Goal: Task Accomplishment & Management: Manage account settings

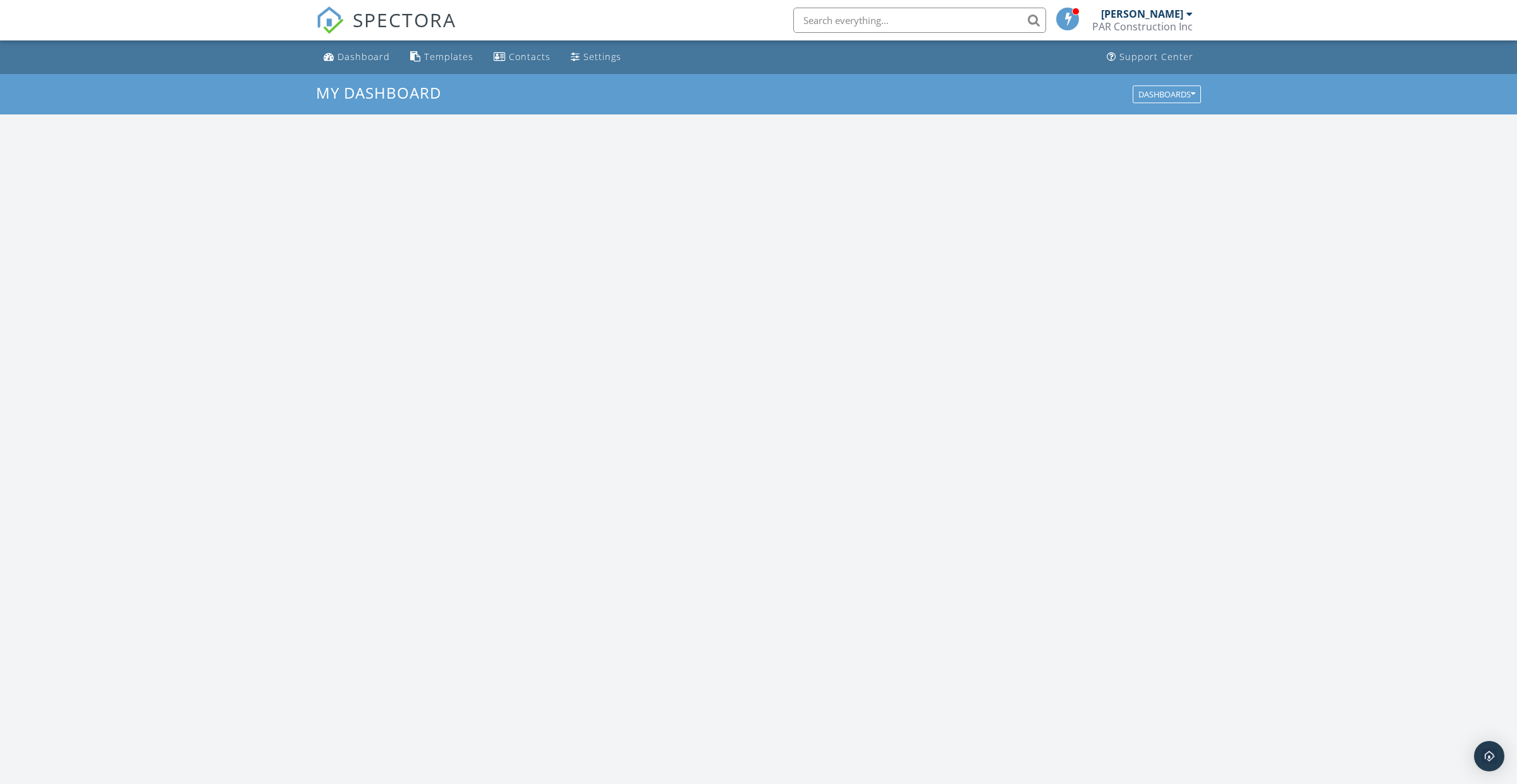
scroll to position [1150, 1517]
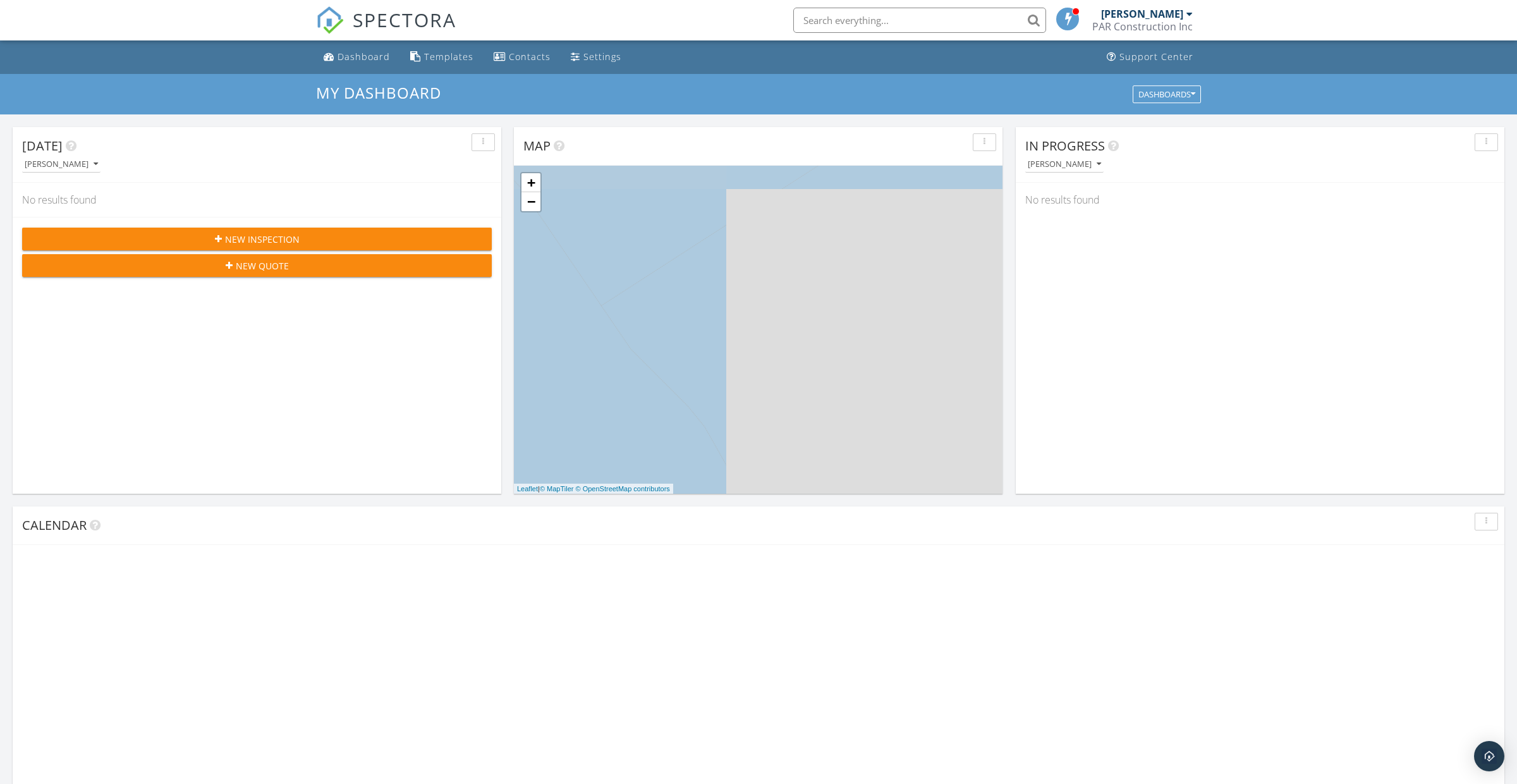
click at [850, 15] on input "text" at bounding box center [920, 20] width 253 height 25
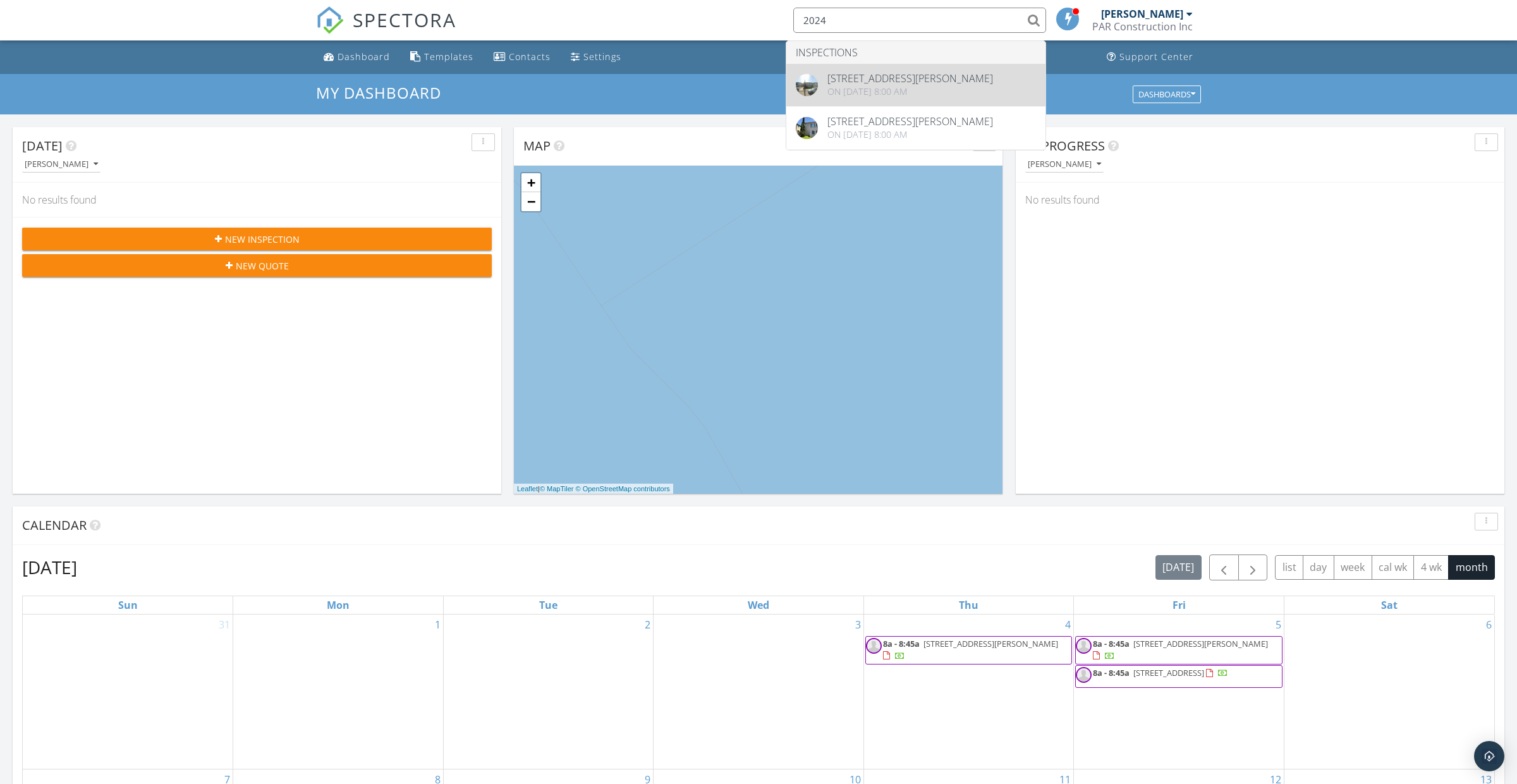
type input "2024"
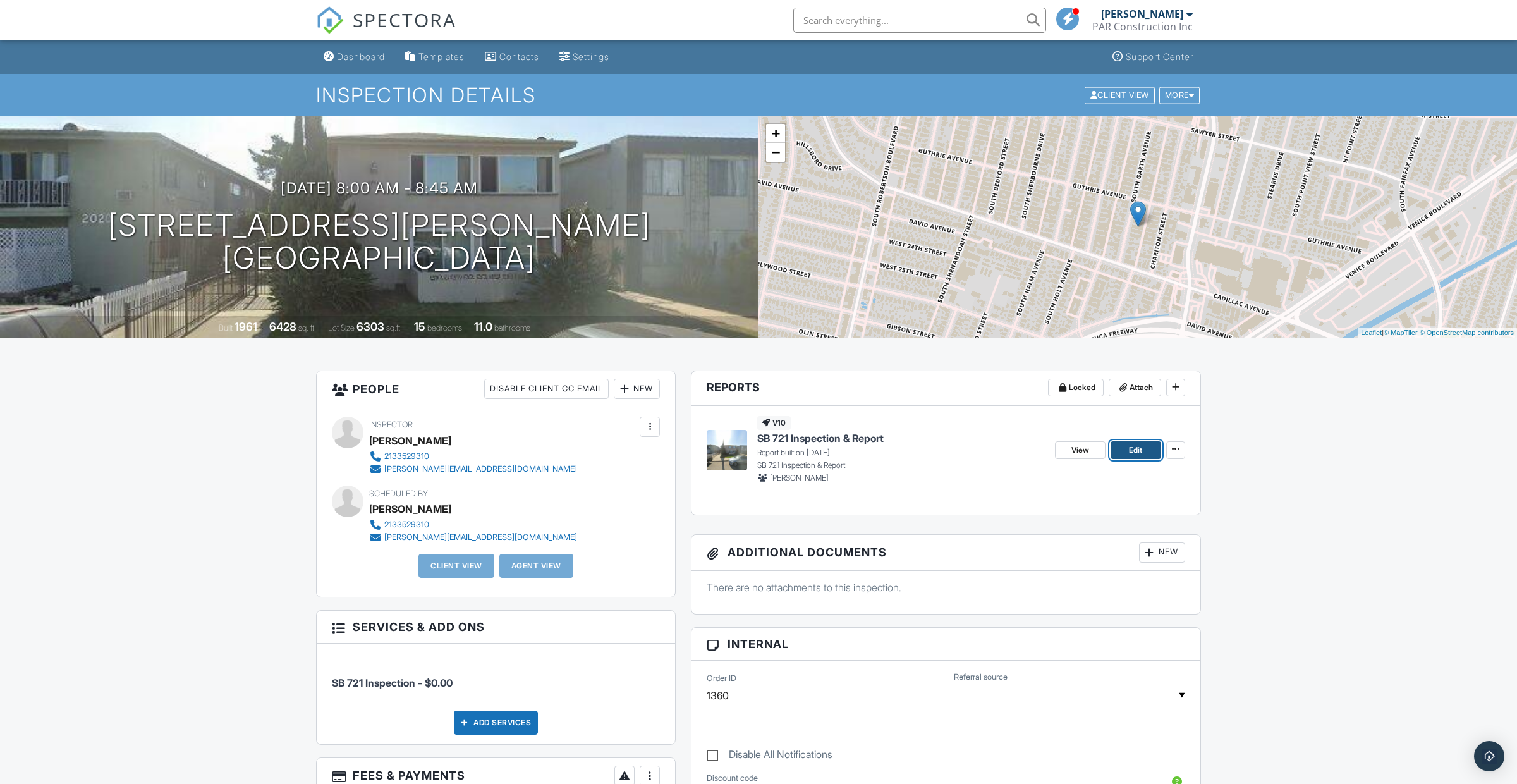
click at [1147, 452] on link "Edit" at bounding box center [1136, 450] width 50 height 18
click at [1179, 458] on div "View Edit" at bounding box center [1120, 449] width 130 height 67
click at [1179, 456] on button at bounding box center [1176, 450] width 19 height 18
click at [1102, 512] on input "Copy" at bounding box center [1113, 513] width 129 height 28
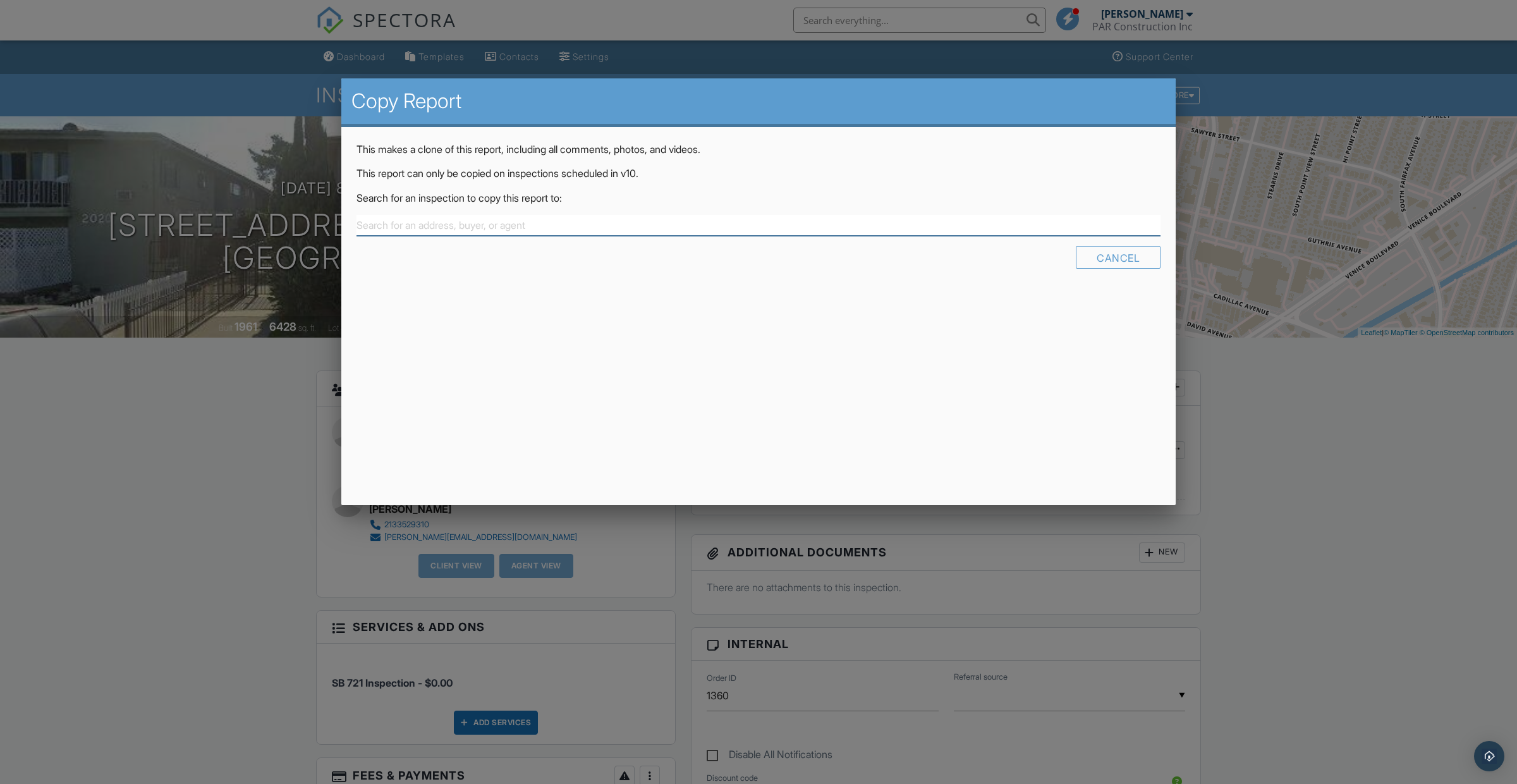
click at [795, 221] on input "text" at bounding box center [759, 225] width 804 height 21
click at [724, 260] on div "2024 S Garth Ave, Los Angeles, CA 90034" at bounding box center [759, 255] width 798 height 14
type input "2024 S Garth Ave, Los Angeles, CA 90034"
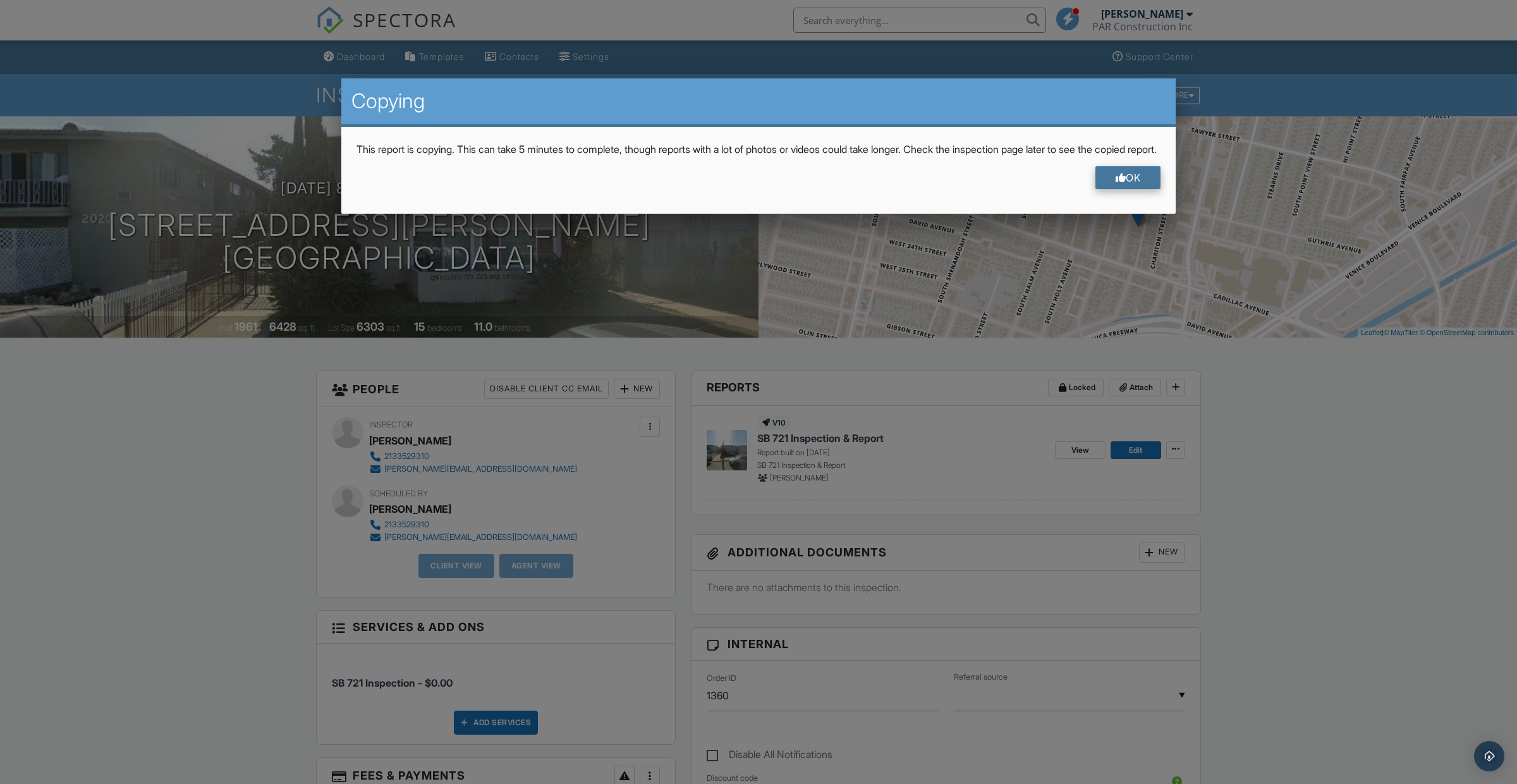
click at [1099, 187] on div "OK" at bounding box center [1128, 178] width 66 height 23
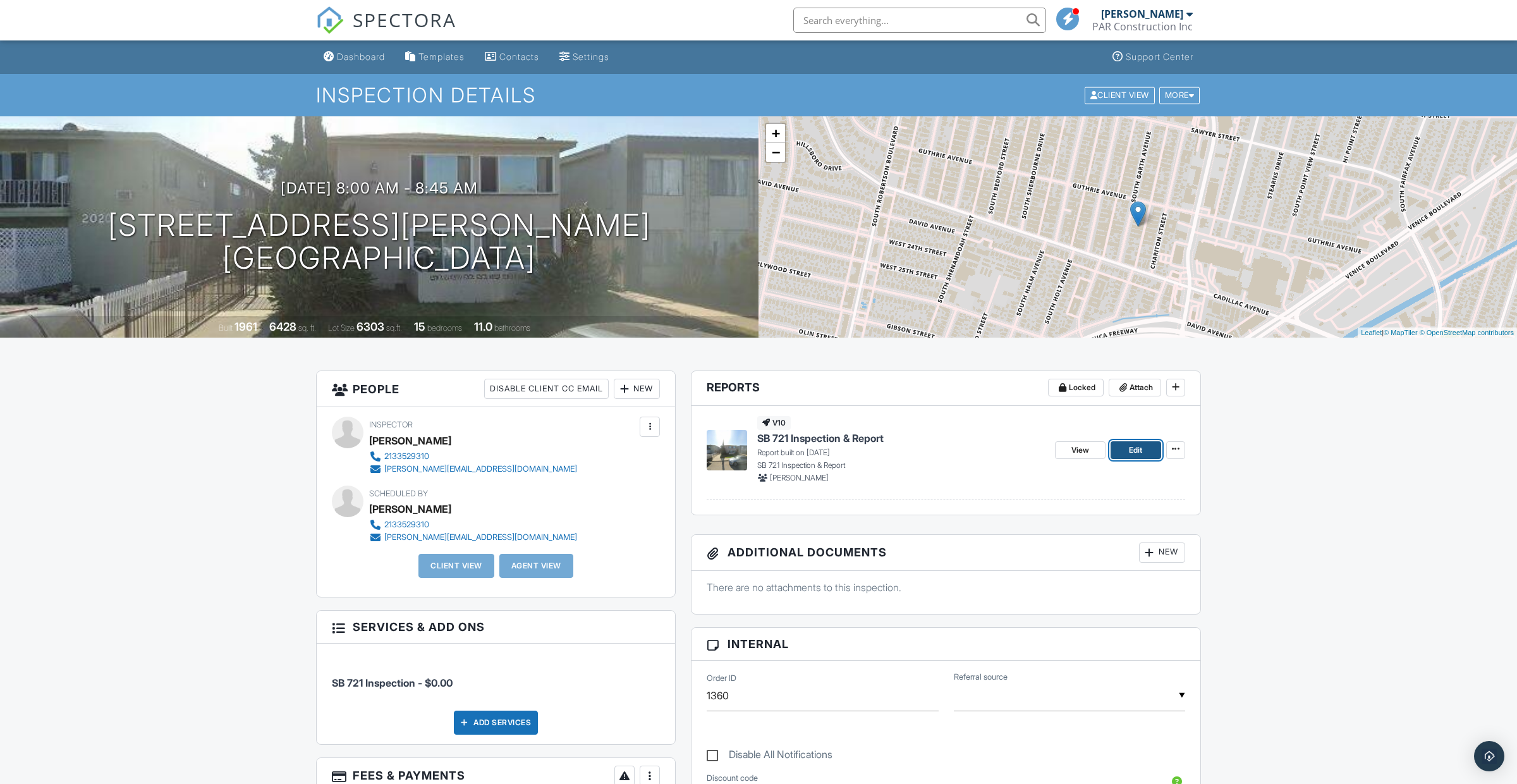
click at [1132, 453] on span "Edit" at bounding box center [1136, 449] width 13 height 13
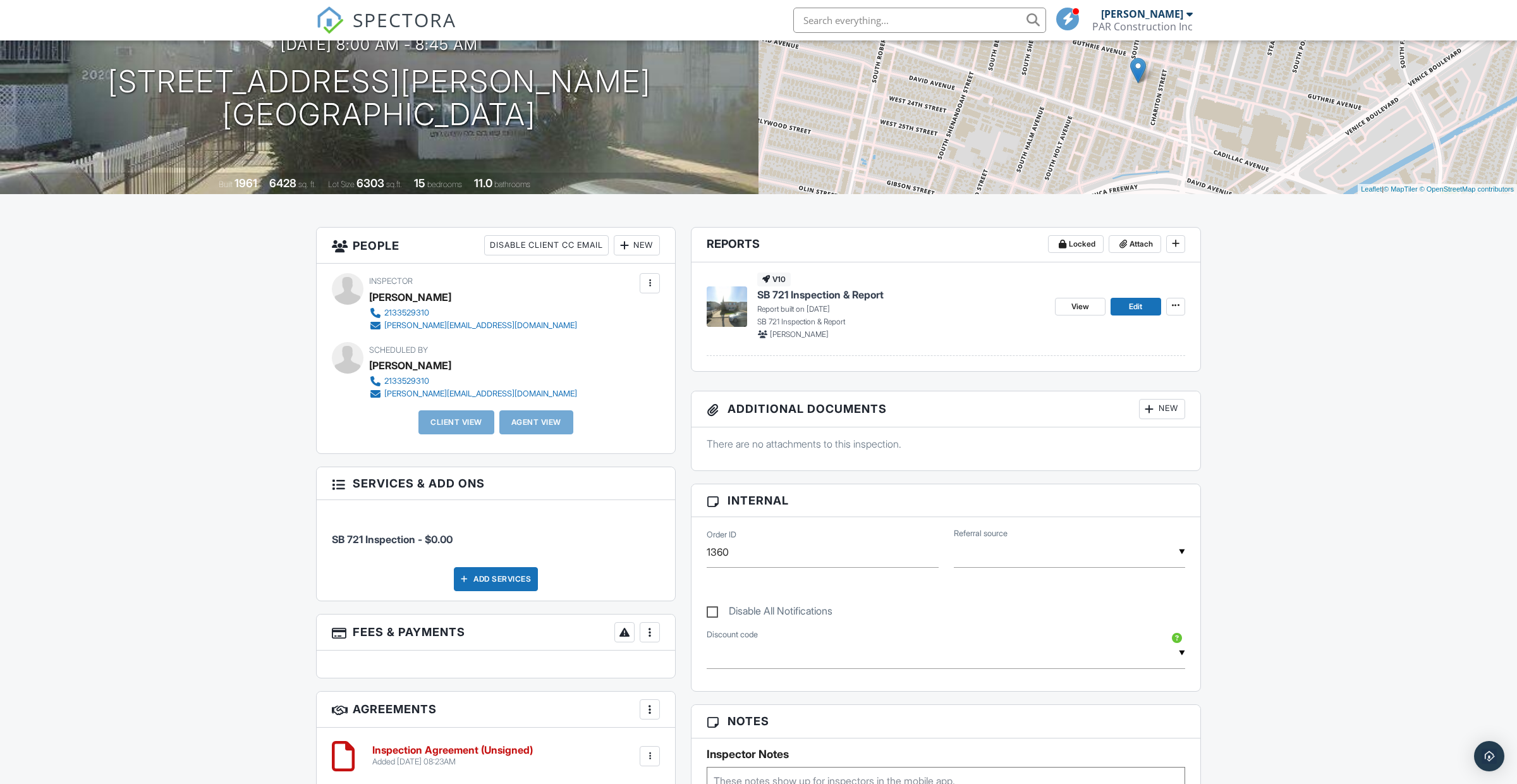
scroll to position [150, 0]
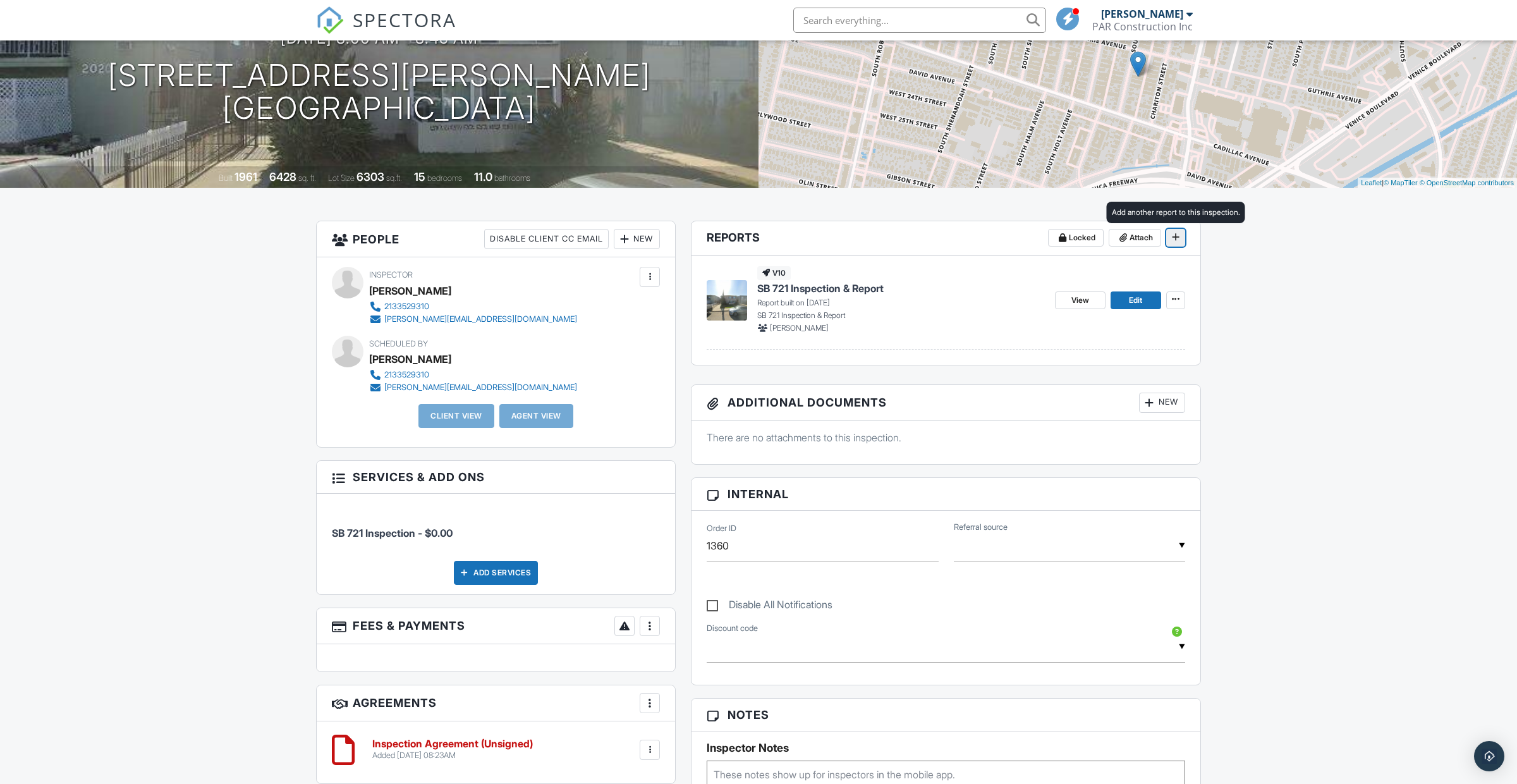
click at [1174, 244] on button at bounding box center [1176, 238] width 19 height 18
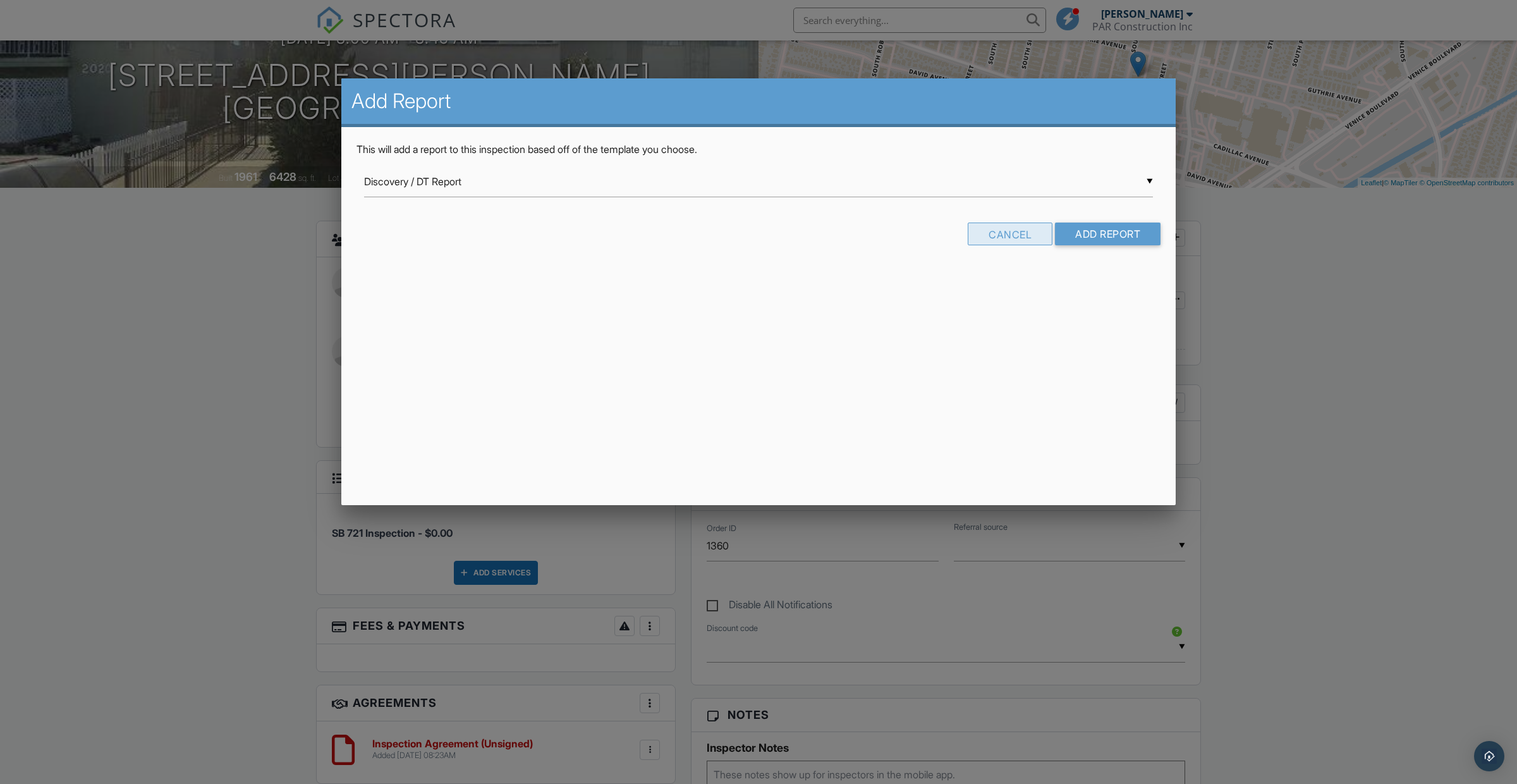
click at [1030, 241] on div "Cancel" at bounding box center [1010, 234] width 84 height 23
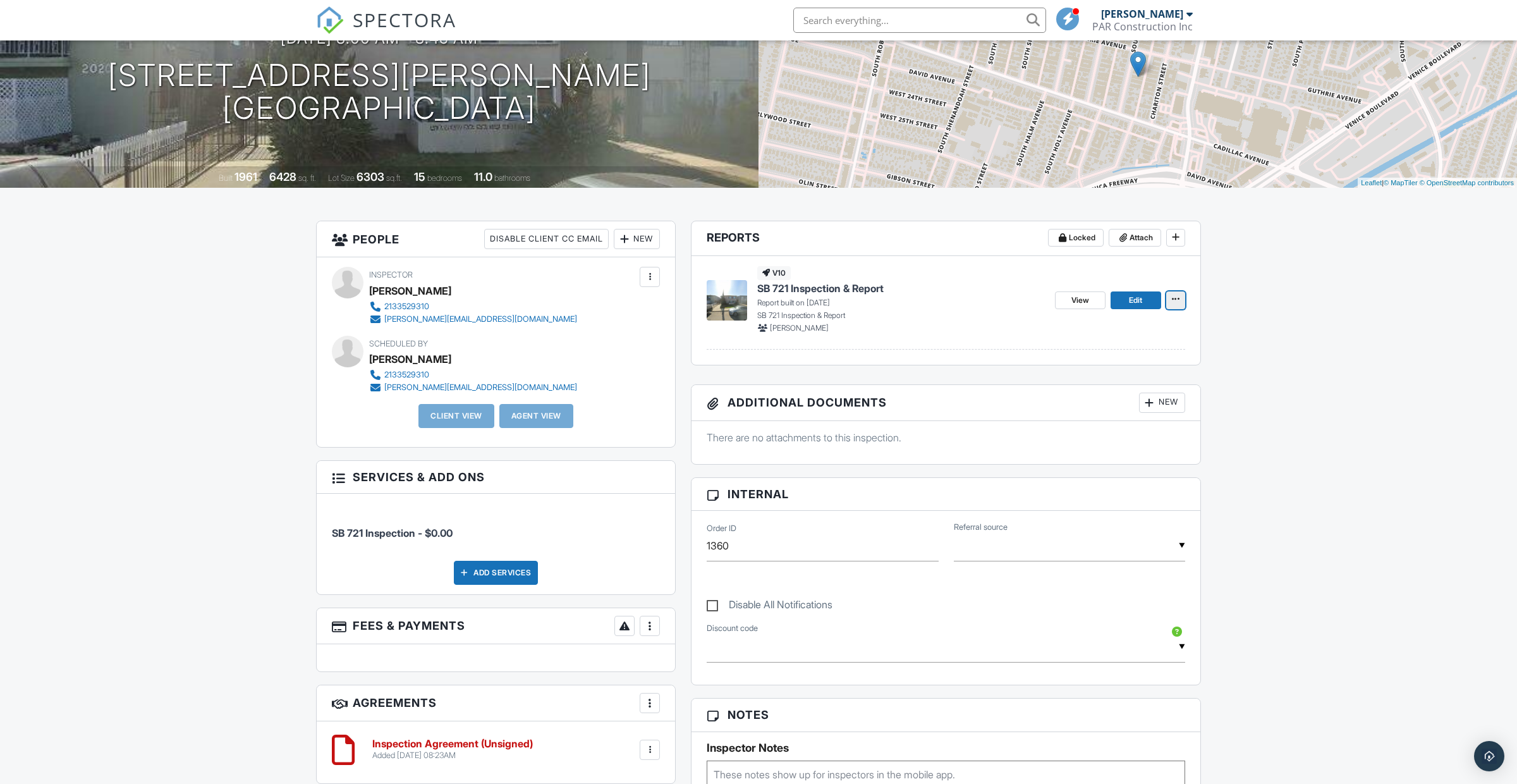
click at [1177, 306] on button at bounding box center [1176, 301] width 19 height 18
click at [1113, 366] on input "Copy" at bounding box center [1113, 362] width 129 height 28
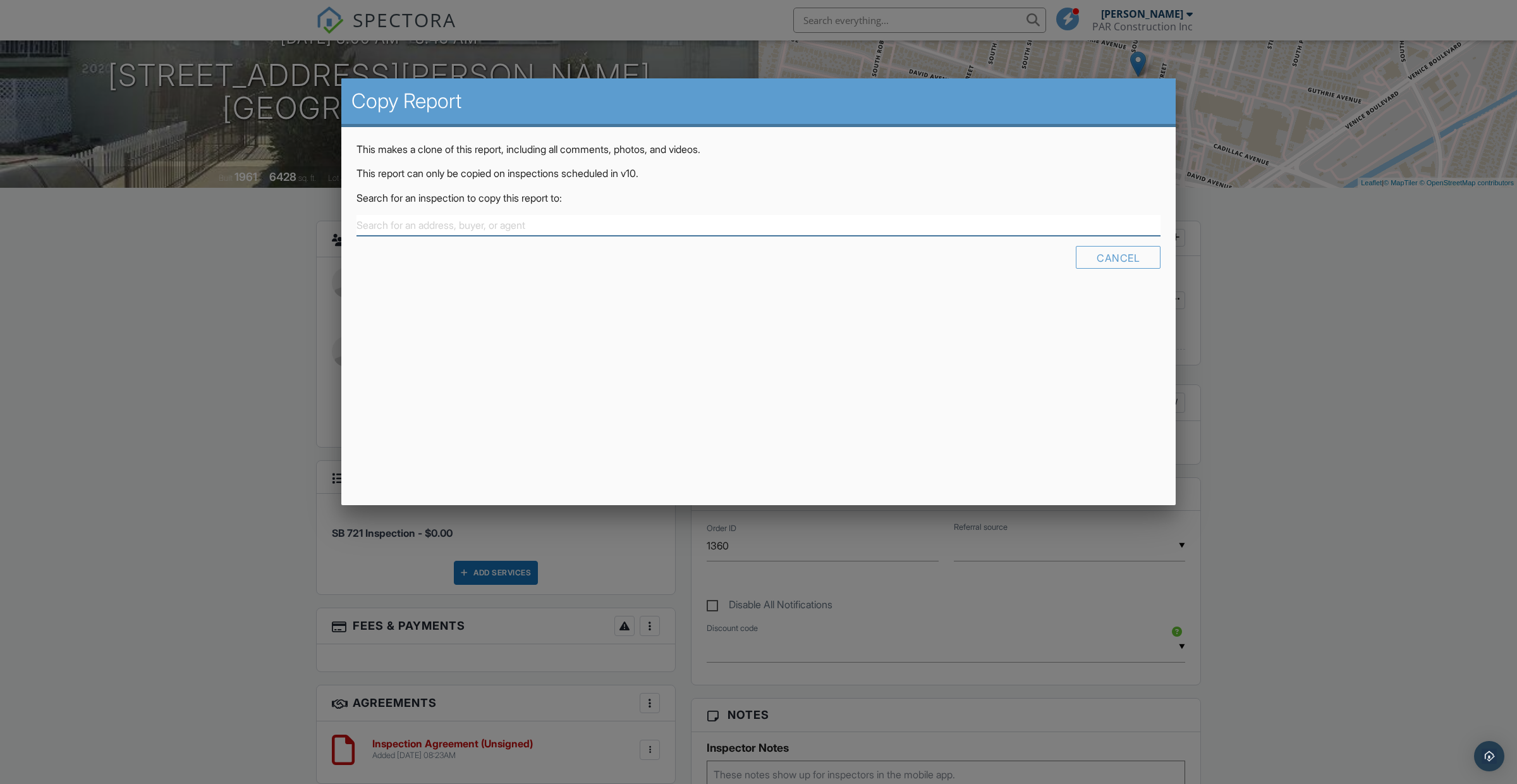
click at [700, 219] on input "text" at bounding box center [759, 225] width 804 height 21
click at [525, 253] on div "[STREET_ADDRESS][PERSON_NAME]" at bounding box center [759, 255] width 798 height 14
type input "[STREET_ADDRESS][PERSON_NAME]"
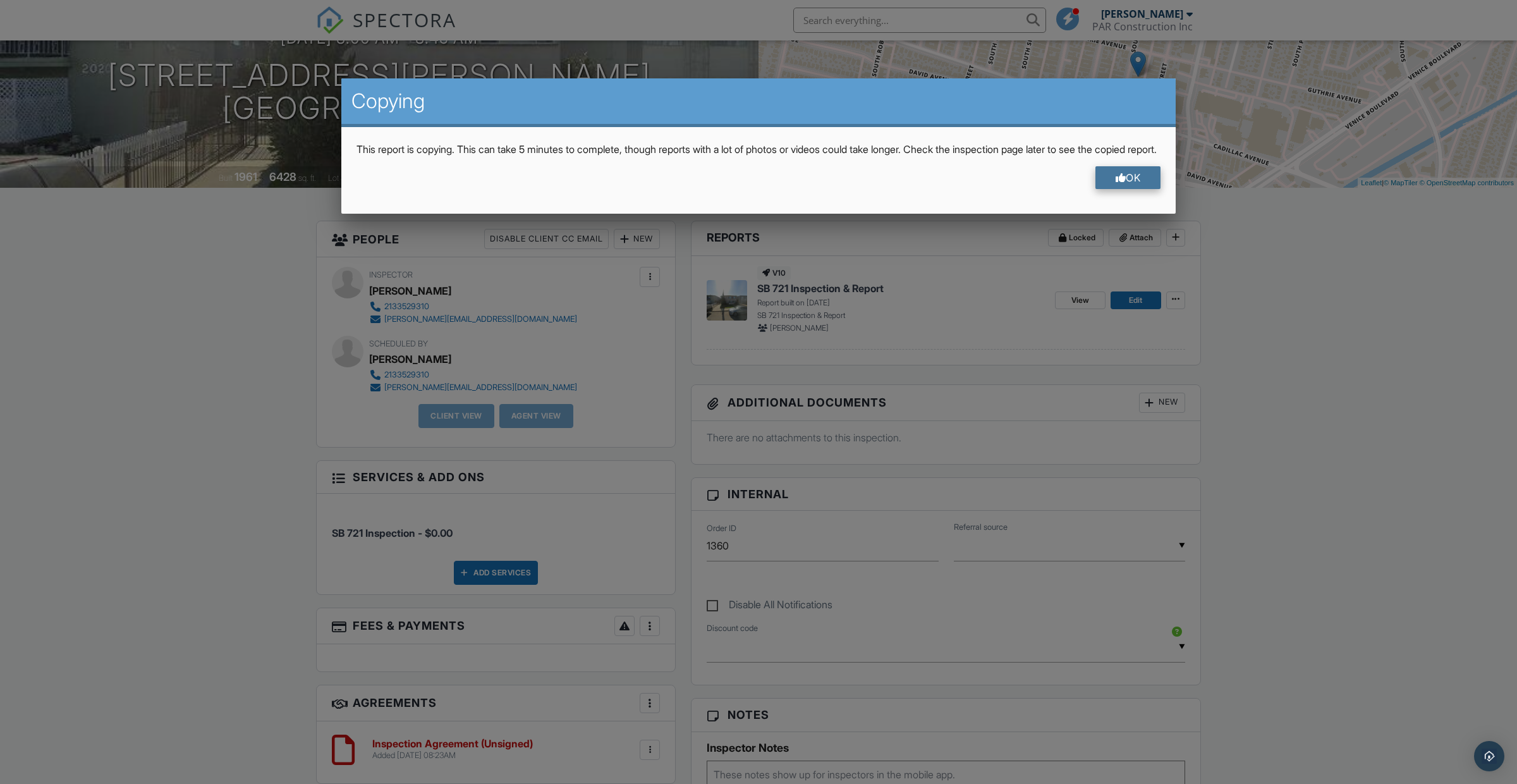
click at [1113, 184] on div "OK" at bounding box center [1128, 178] width 66 height 23
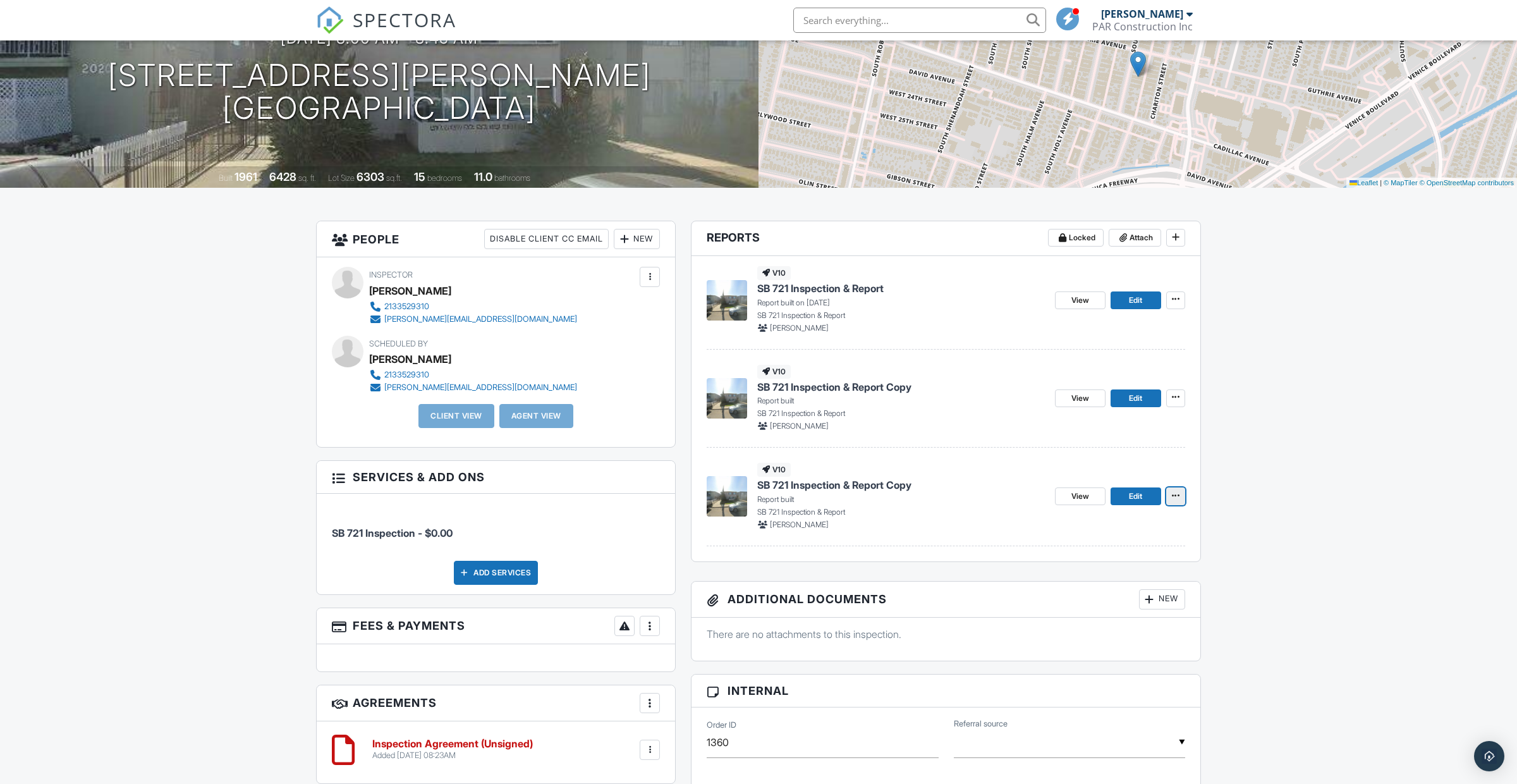
click at [1179, 498] on icon at bounding box center [1176, 495] width 7 height 9
click at [1151, 582] on input "Delete Report" at bounding box center [1113, 588] width 129 height 28
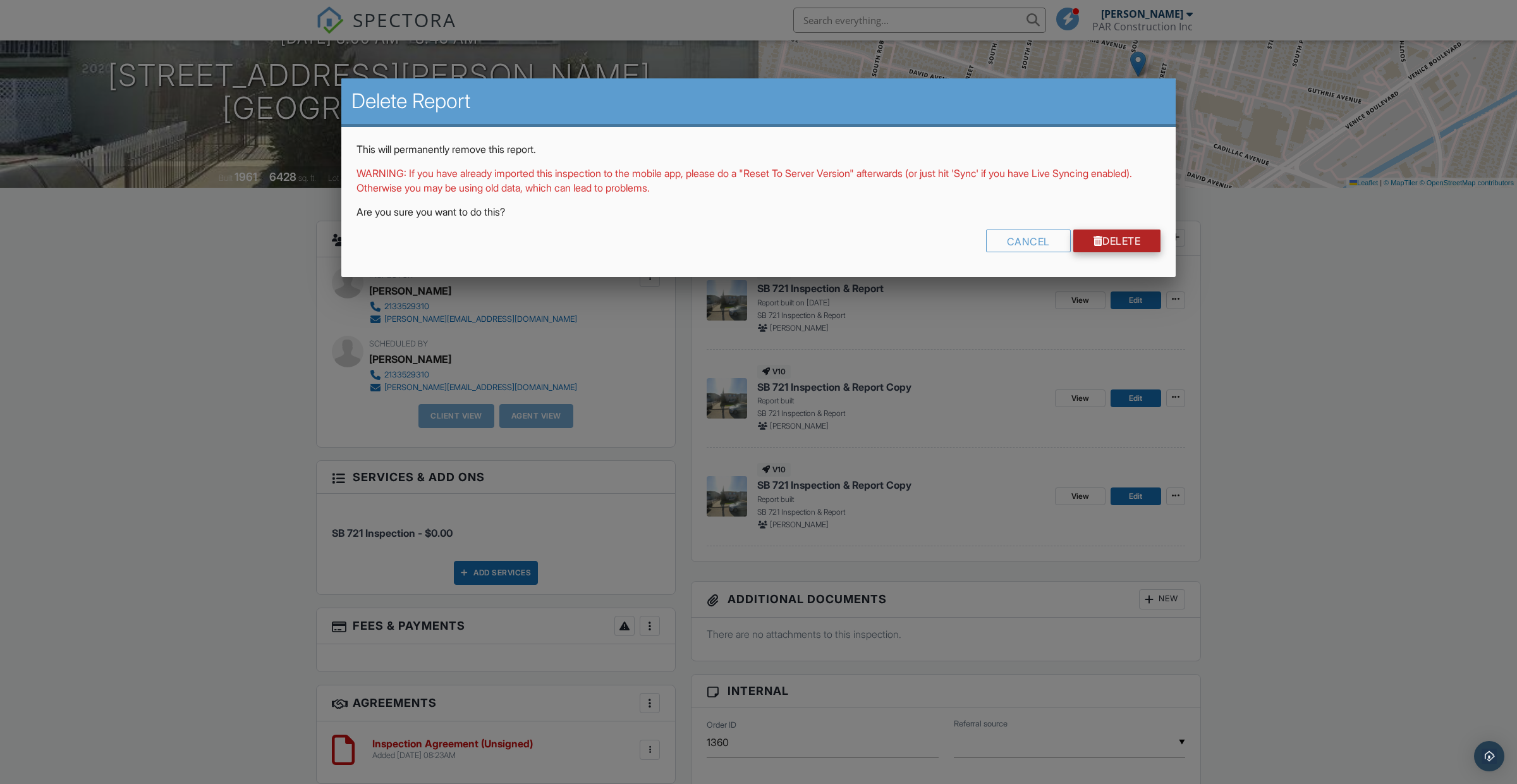
click at [1108, 249] on link "Delete" at bounding box center [1117, 241] width 88 height 23
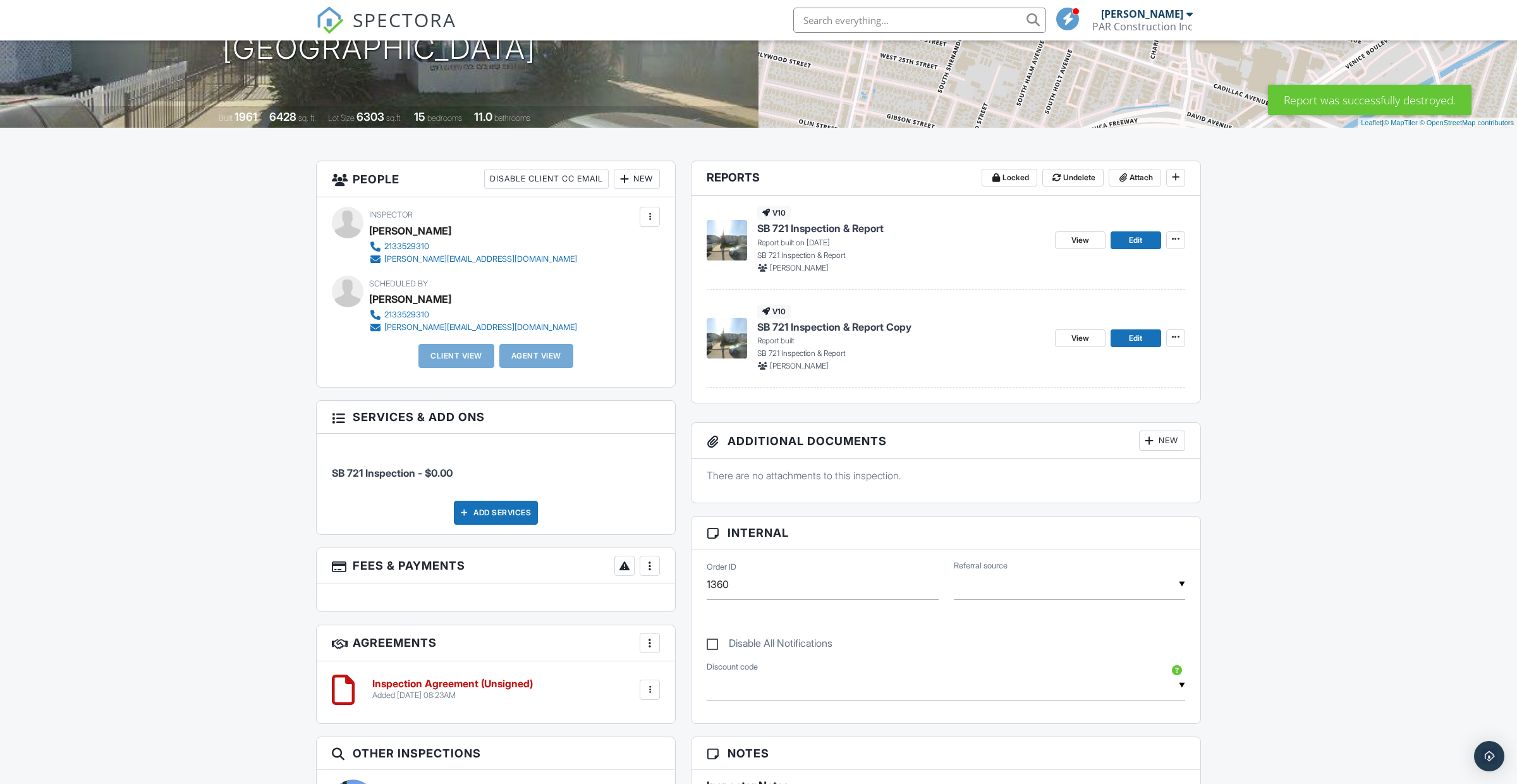
scroll to position [221, 0]
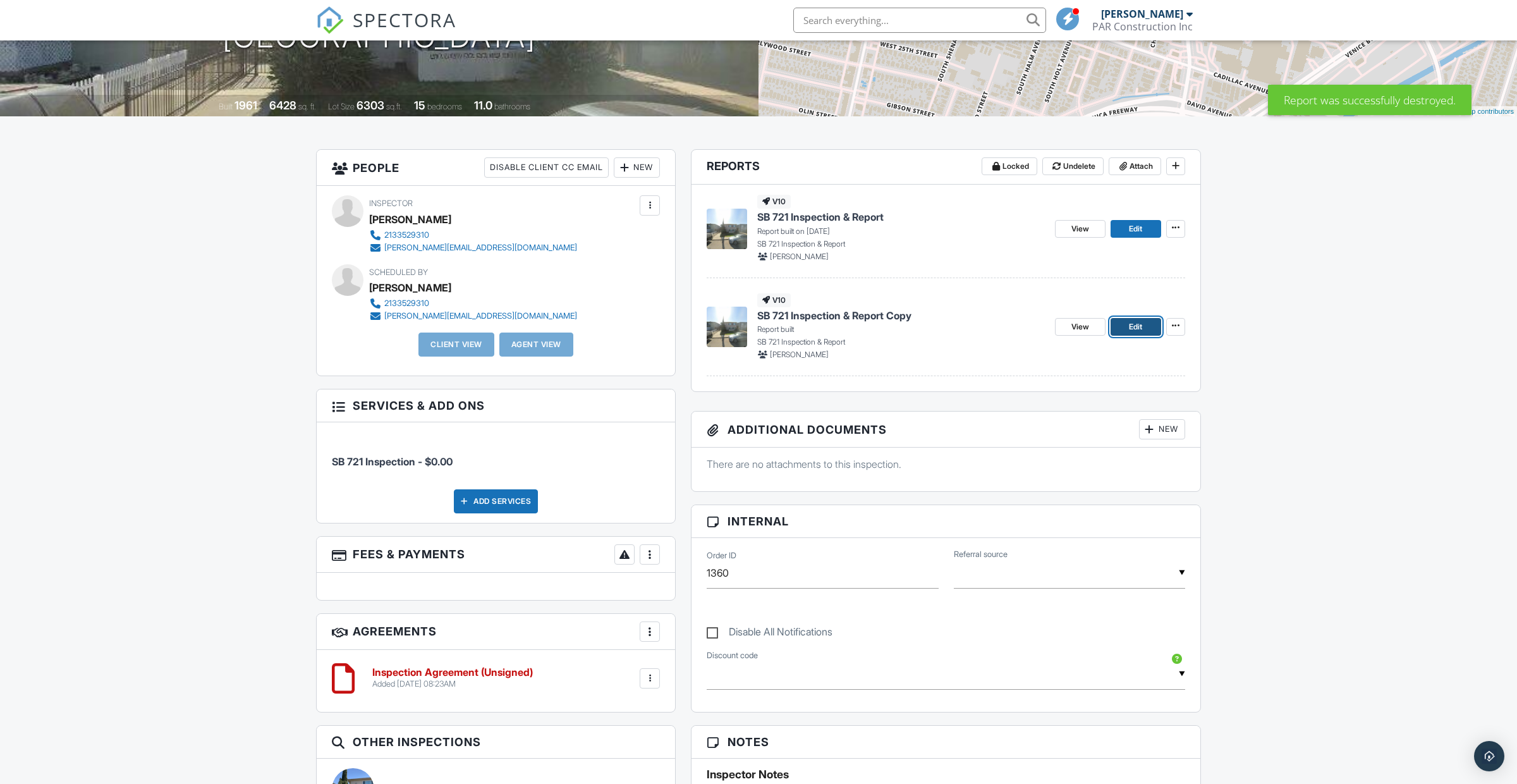
click at [1135, 334] on link "Edit" at bounding box center [1136, 326] width 50 height 18
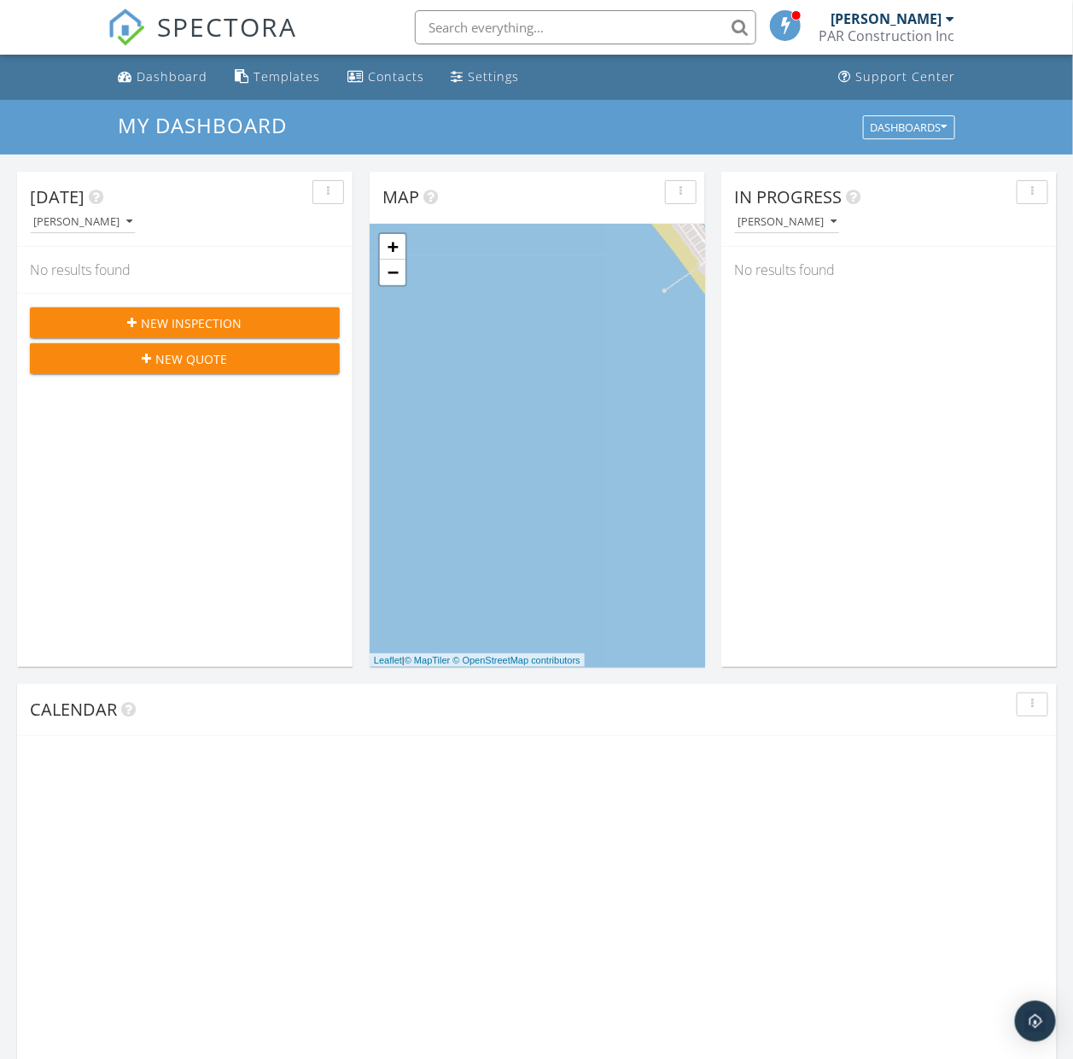
scroll to position [1554, 1074]
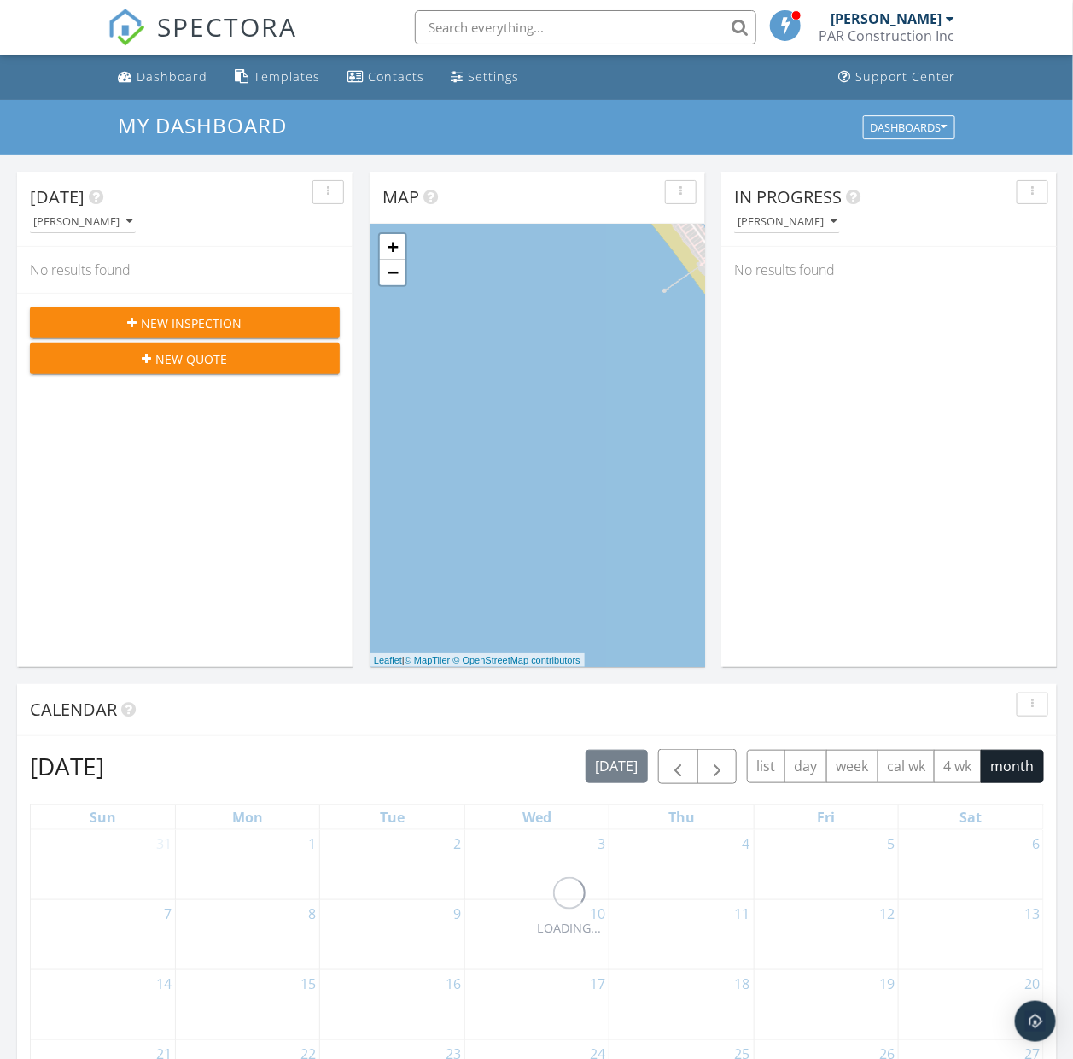
click at [575, 36] on input "text" at bounding box center [586, 27] width 342 height 34
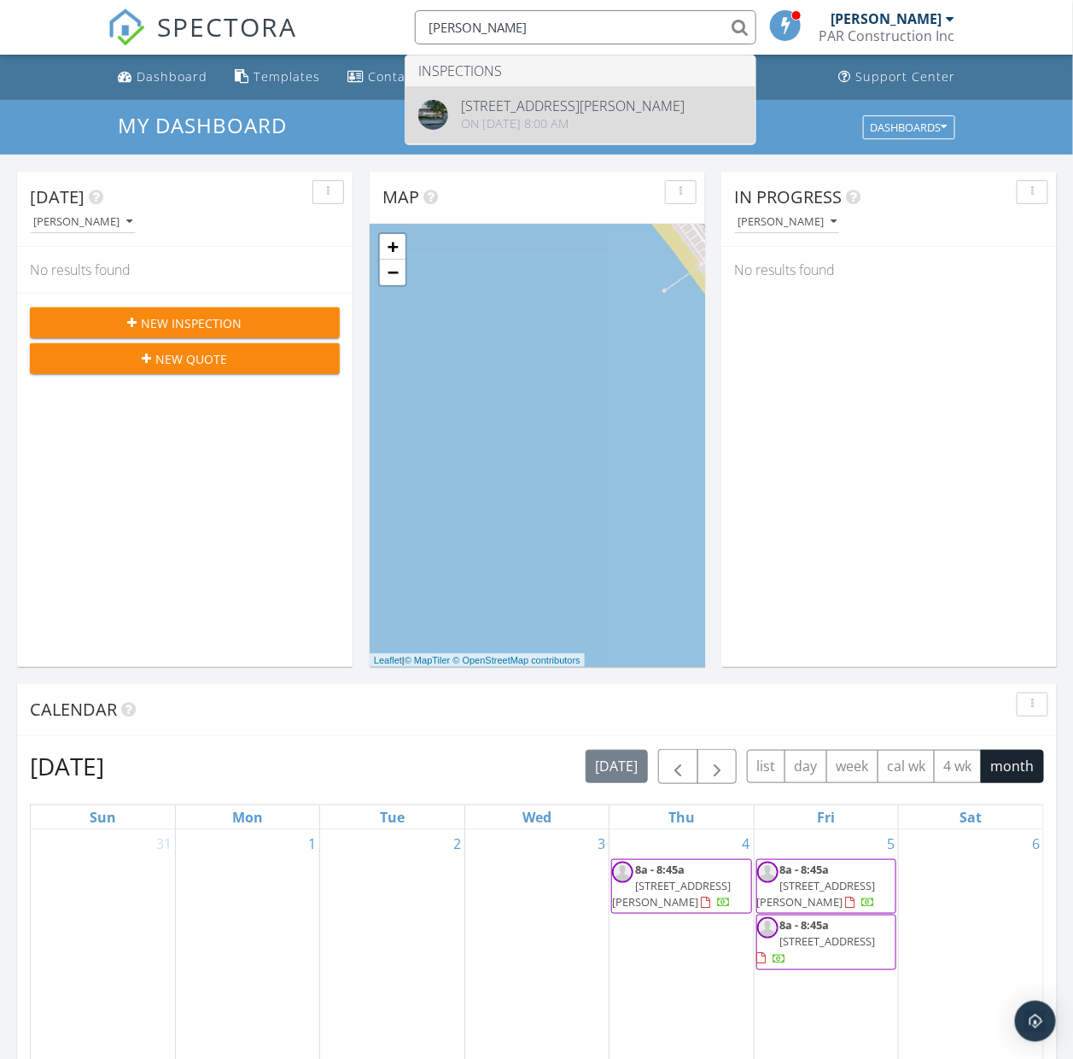
type input "kester"
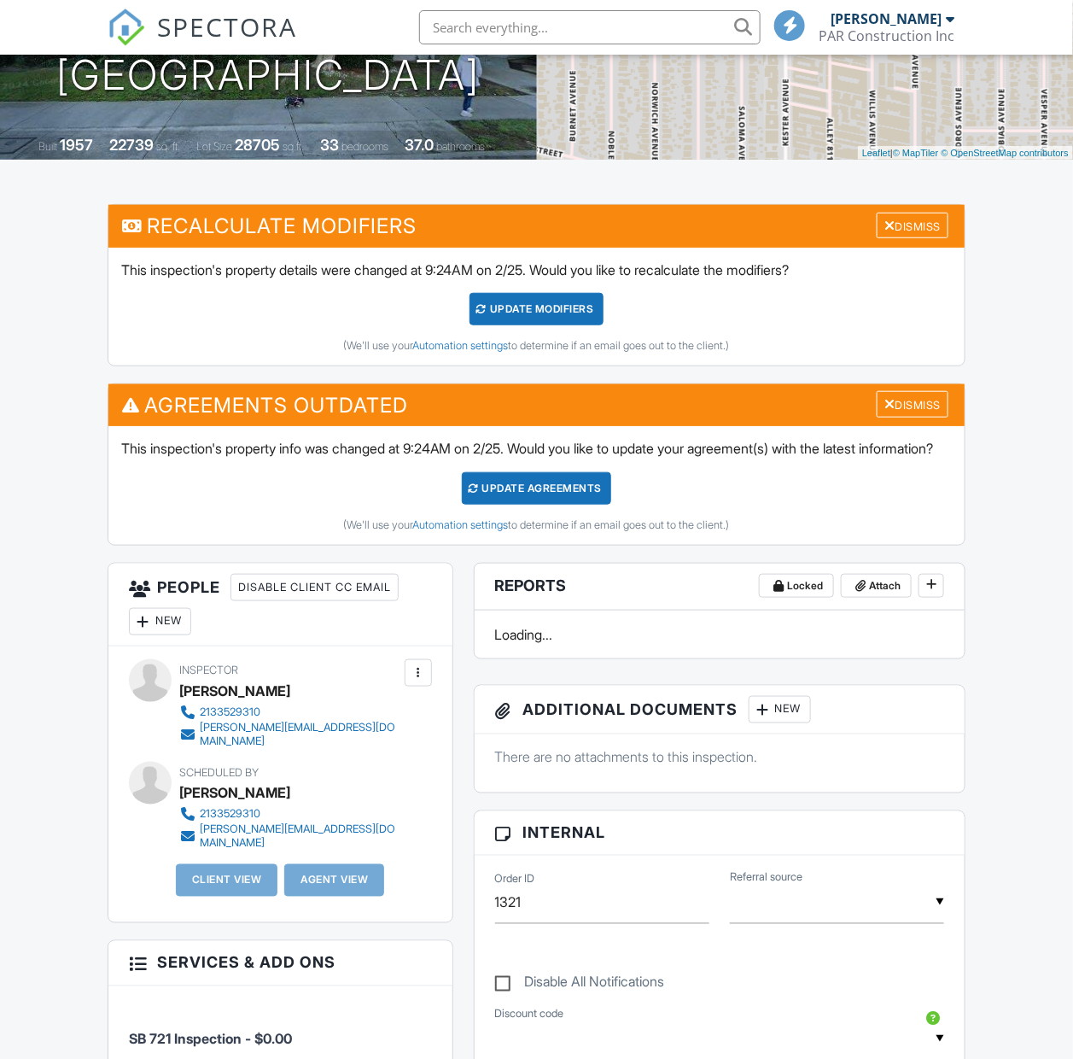
scroll to position [309, 0]
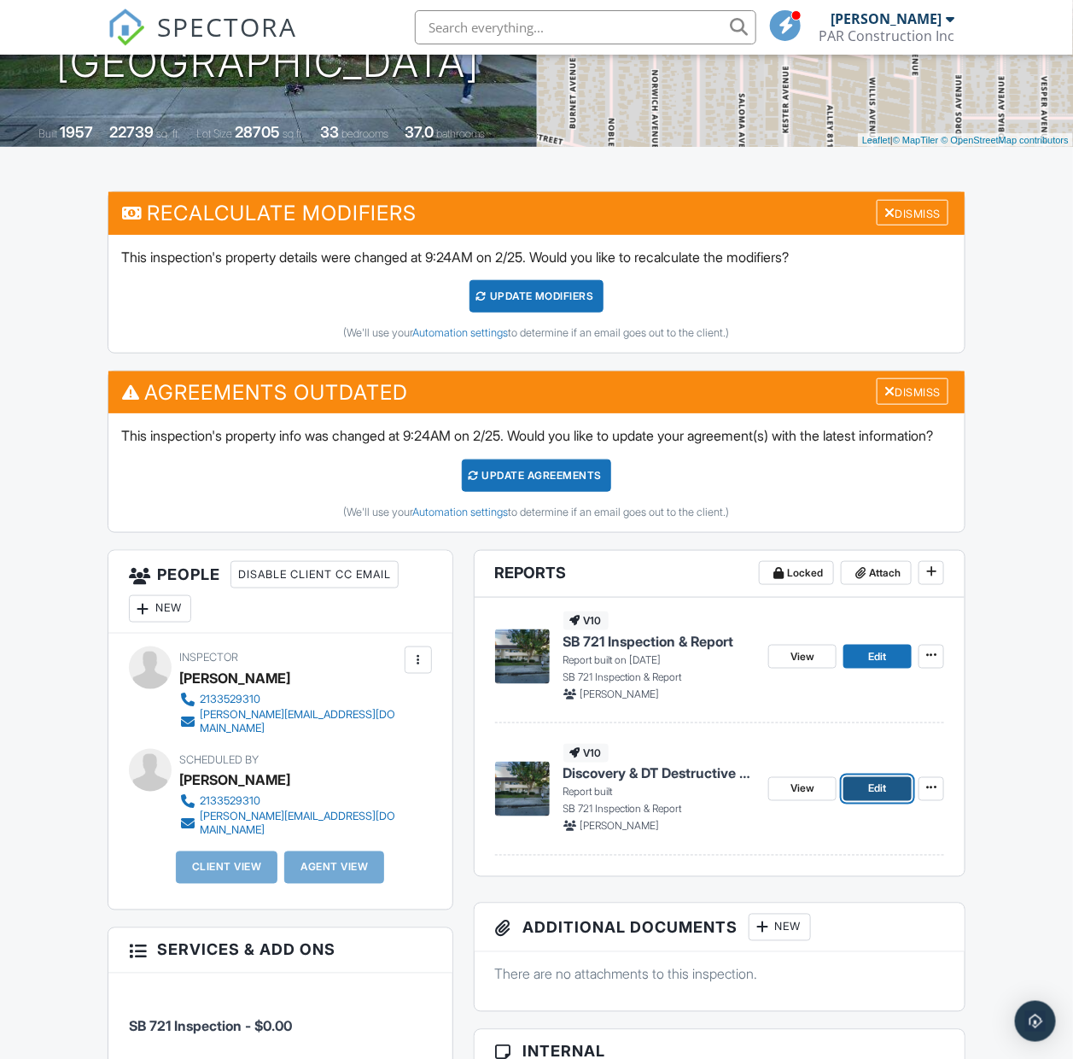
click at [873, 797] on span "Edit" at bounding box center [878, 788] width 18 height 17
